Goal: Check status: Check status

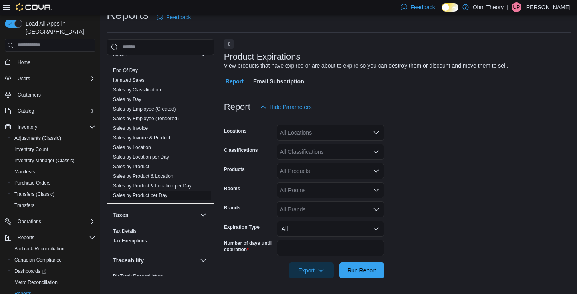
scroll to position [562, 0]
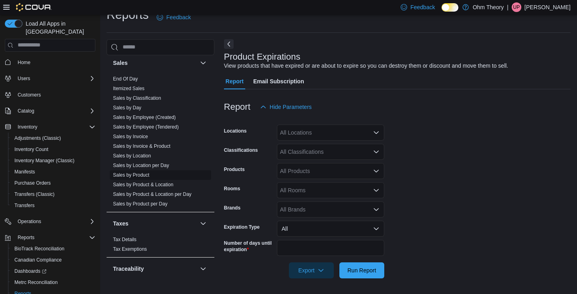
click at [137, 174] on link "Sales by Product" at bounding box center [131, 175] width 36 height 6
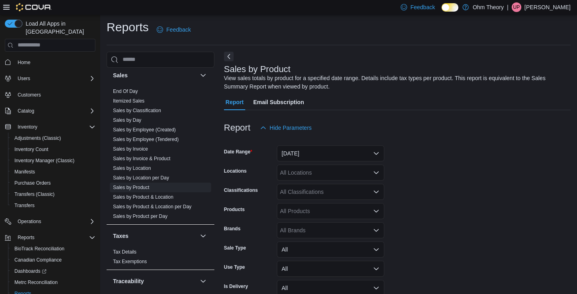
scroll to position [26, 0]
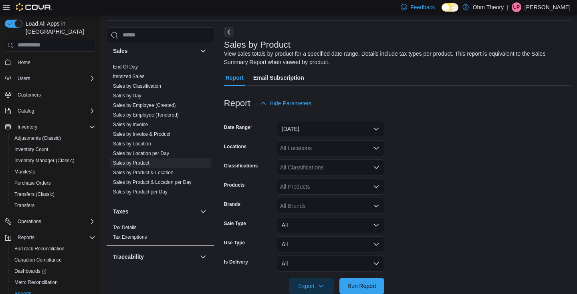
click at [307, 134] on button "[DATE]" at bounding box center [330, 129] width 107 height 16
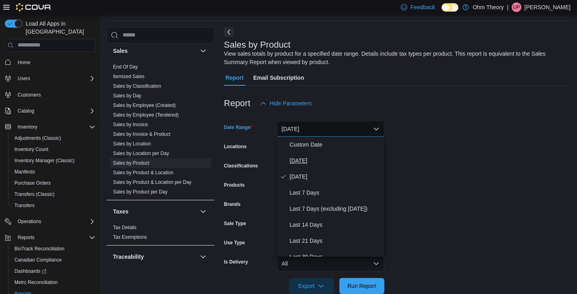
click at [300, 157] on span "[DATE]" at bounding box center [334, 161] width 91 height 10
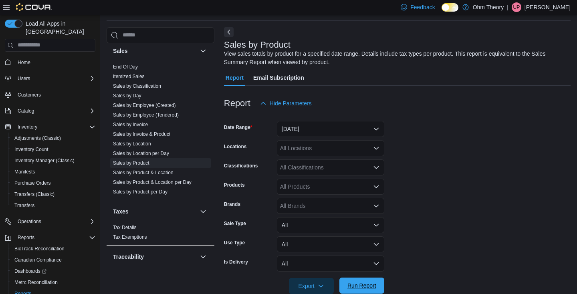
click at [366, 279] on span "Run Report" at bounding box center [361, 285] width 35 height 16
